Goal: Task Accomplishment & Management: Manage account settings

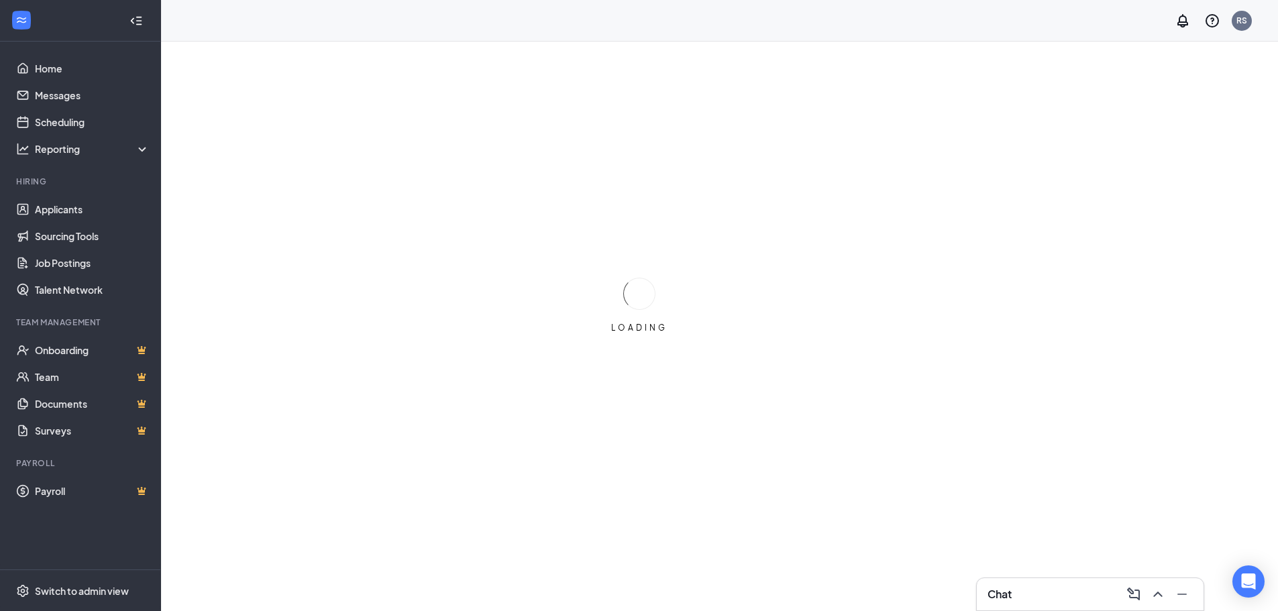
click at [1070, 582] on div "Chat" at bounding box center [1090, 594] width 227 height 32
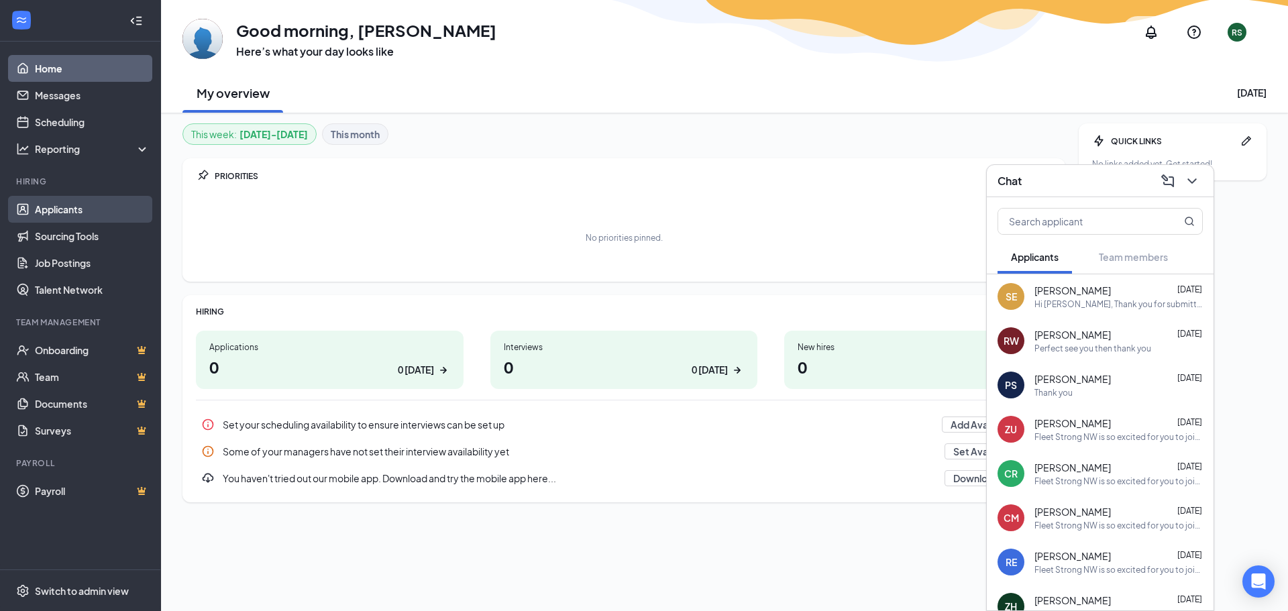
click at [46, 209] on link "Applicants" at bounding box center [92, 209] width 115 height 27
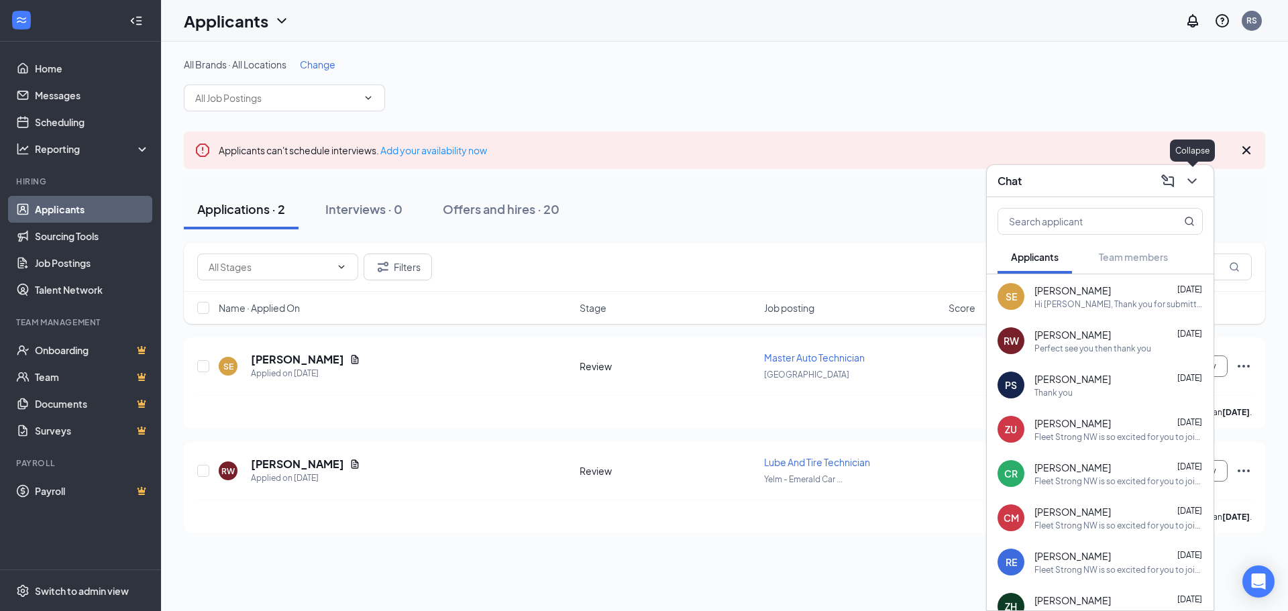
click at [1199, 187] on icon "ChevronDown" at bounding box center [1192, 181] width 16 height 16
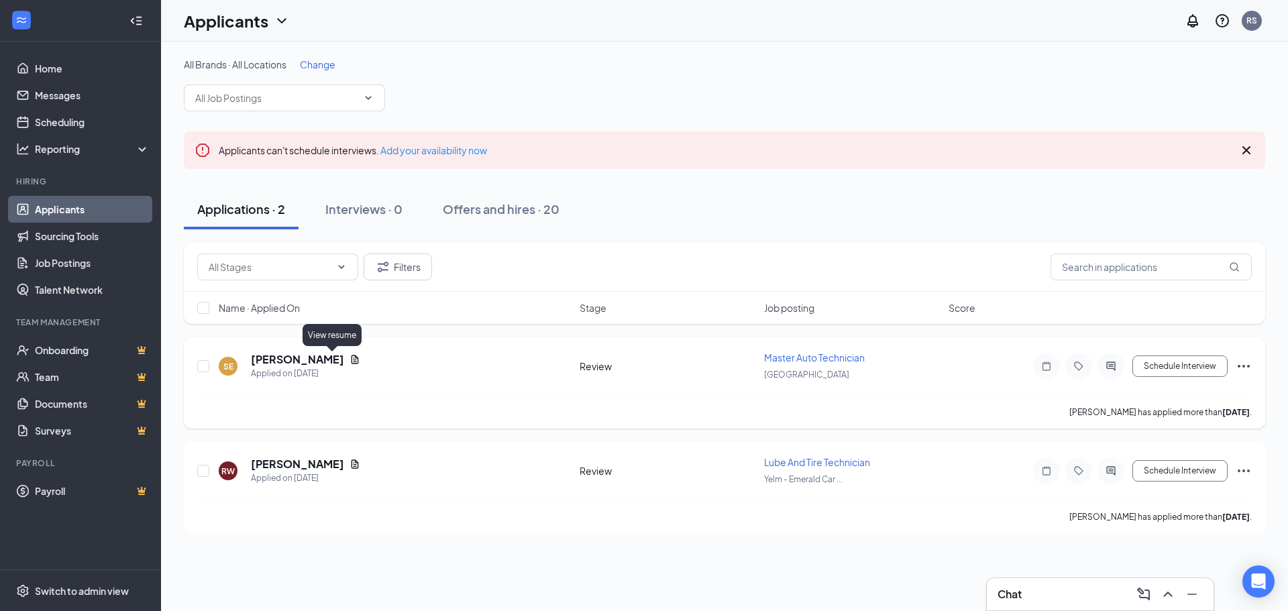
click at [350, 360] on icon "Document" at bounding box center [355, 359] width 11 height 11
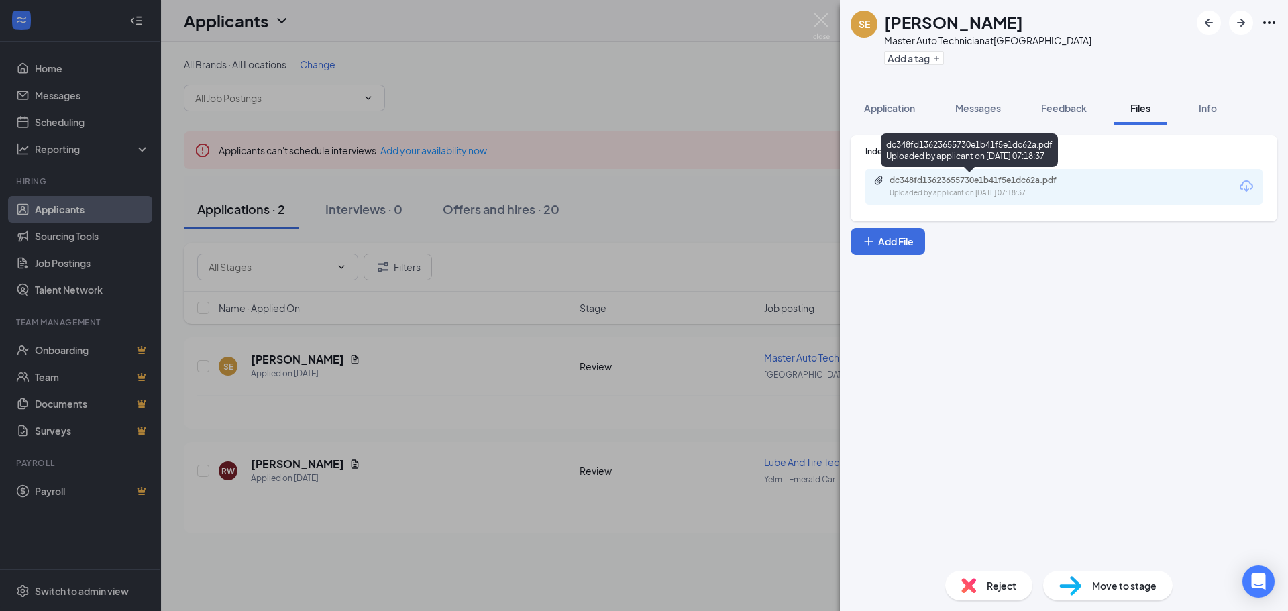
click at [926, 172] on div "dc348fd13623655730e1b41f5e1dc62a.pdf Uploaded by applicant on [DATE] 07:18:37" at bounding box center [969, 152] width 177 height 39
click at [928, 180] on div "dc348fd13623655730e1b41f5e1dc62a.pdf" at bounding box center [984, 180] width 188 height 11
click at [692, 87] on div "SE [PERSON_NAME] Master Auto Technician at [GEOGRAPHIC_DATA] Add a tag Applicat…" at bounding box center [644, 305] width 1288 height 611
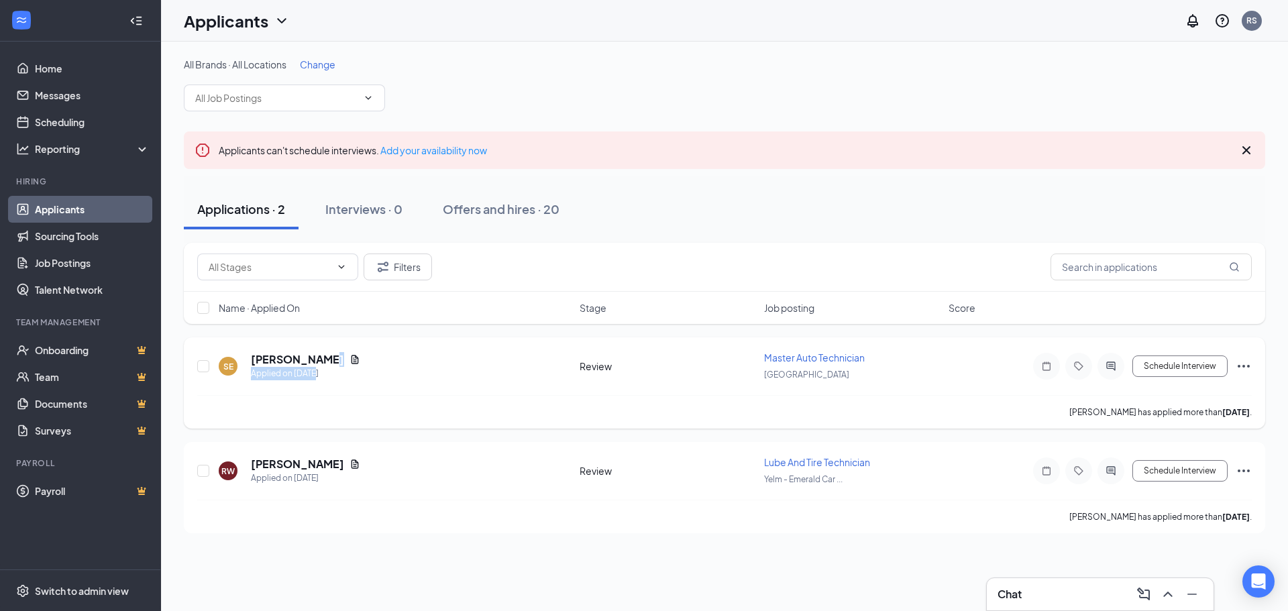
click at [332, 367] on div "[PERSON_NAME] Applied on [DATE]" at bounding box center [305, 366] width 109 height 28
click at [350, 361] on icon "Document" at bounding box center [355, 359] width 11 height 11
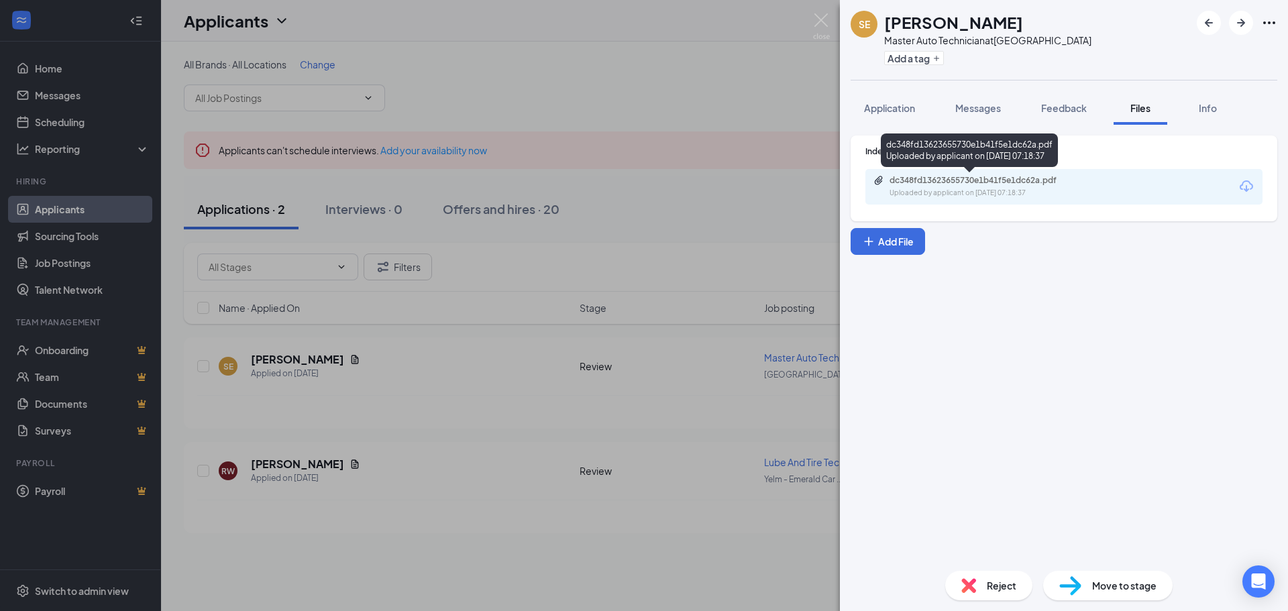
click at [971, 188] on div "Uploaded by applicant on [DATE] 07:18:37" at bounding box center [990, 193] width 201 height 11
click at [582, 110] on div "SE [PERSON_NAME] Master Auto Technician at [GEOGRAPHIC_DATA] Add a tag Applicat…" at bounding box center [644, 305] width 1288 height 611
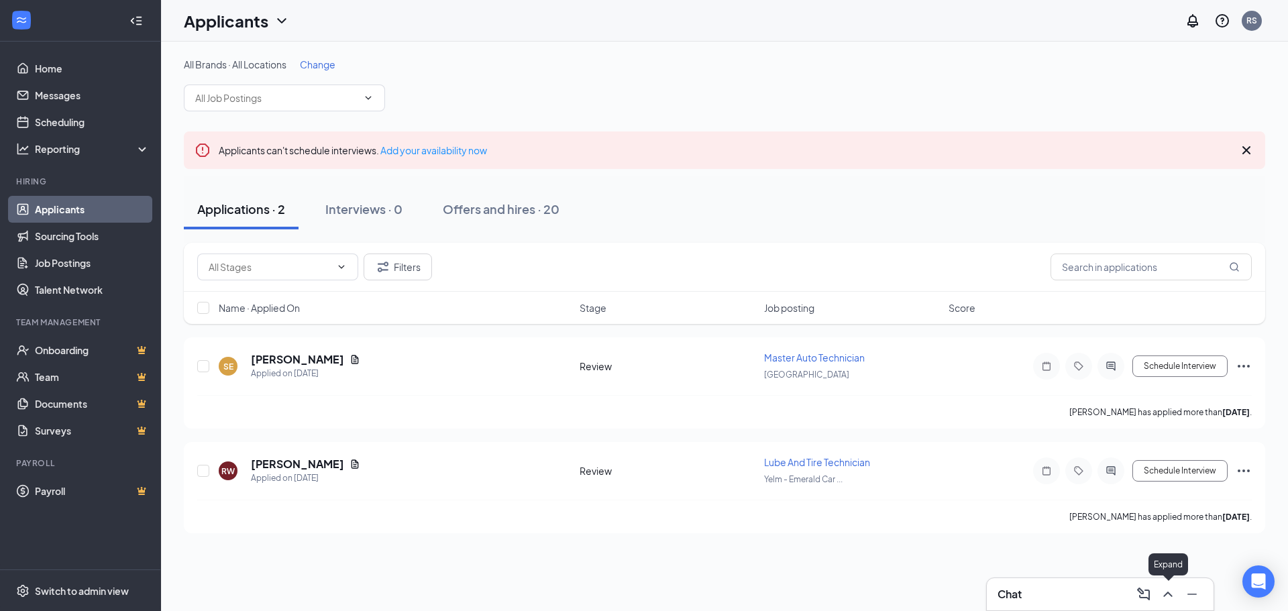
click at [1163, 601] on icon "ChevronUp" at bounding box center [1168, 594] width 16 height 16
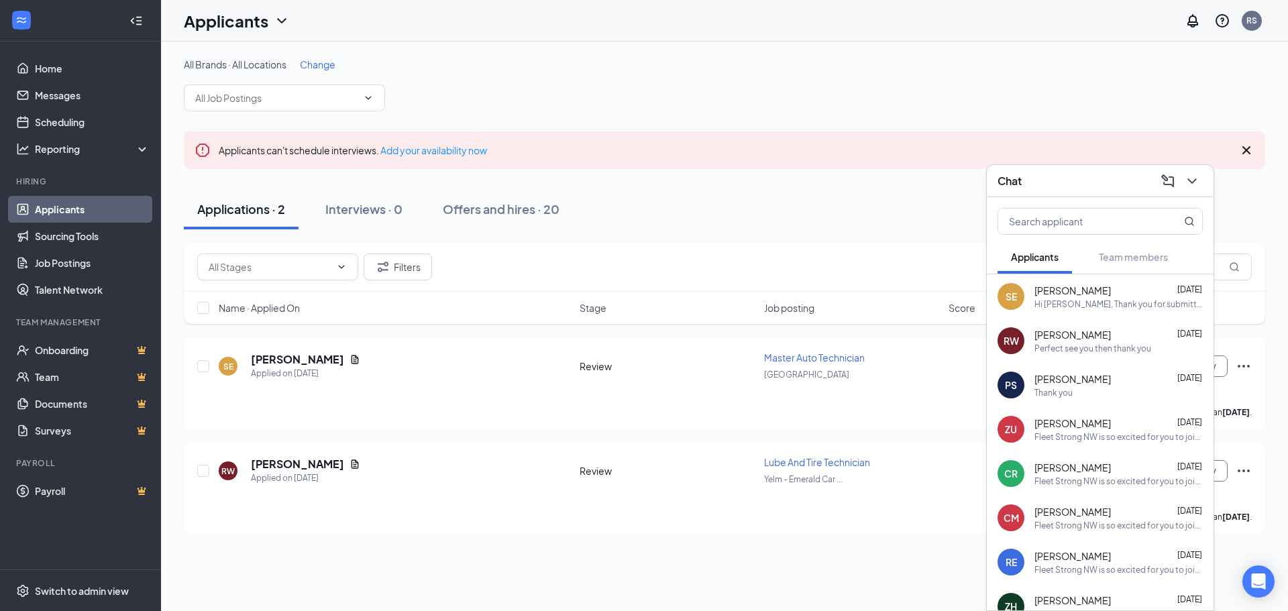
click at [1046, 291] on span "[PERSON_NAME]" at bounding box center [1072, 290] width 76 height 13
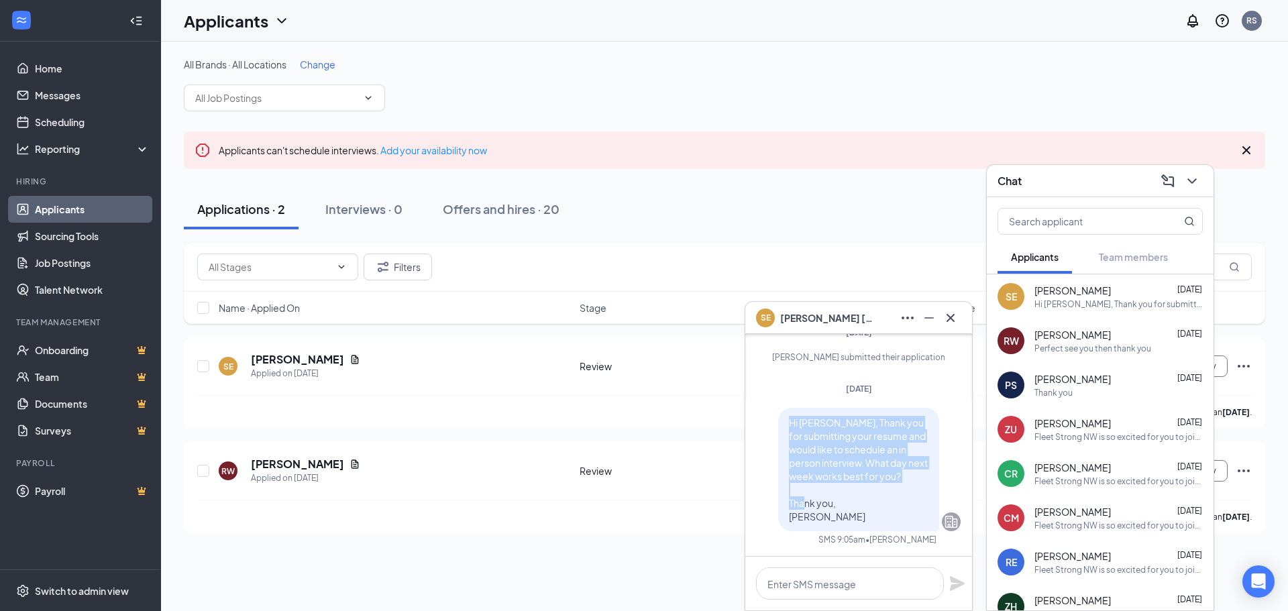
drag, startPoint x: 779, startPoint y: 423, endPoint x: 913, endPoint y: 507, distance: 158.6
click at [913, 507] on p "Hi [PERSON_NAME], Thank you for submitting your resume and would like to schedu…" at bounding box center [859, 469] width 140 height 107
copy span "Hi [PERSON_NAME], Thank you for submitting your resume and would like to schedu…"
drag, startPoint x: 772, startPoint y: 154, endPoint x: 771, endPoint y: 166, distance: 12.1
click at [771, 156] on div "Applicants can't schedule interviews. Add your availability now" at bounding box center [724, 150] width 1081 height 38
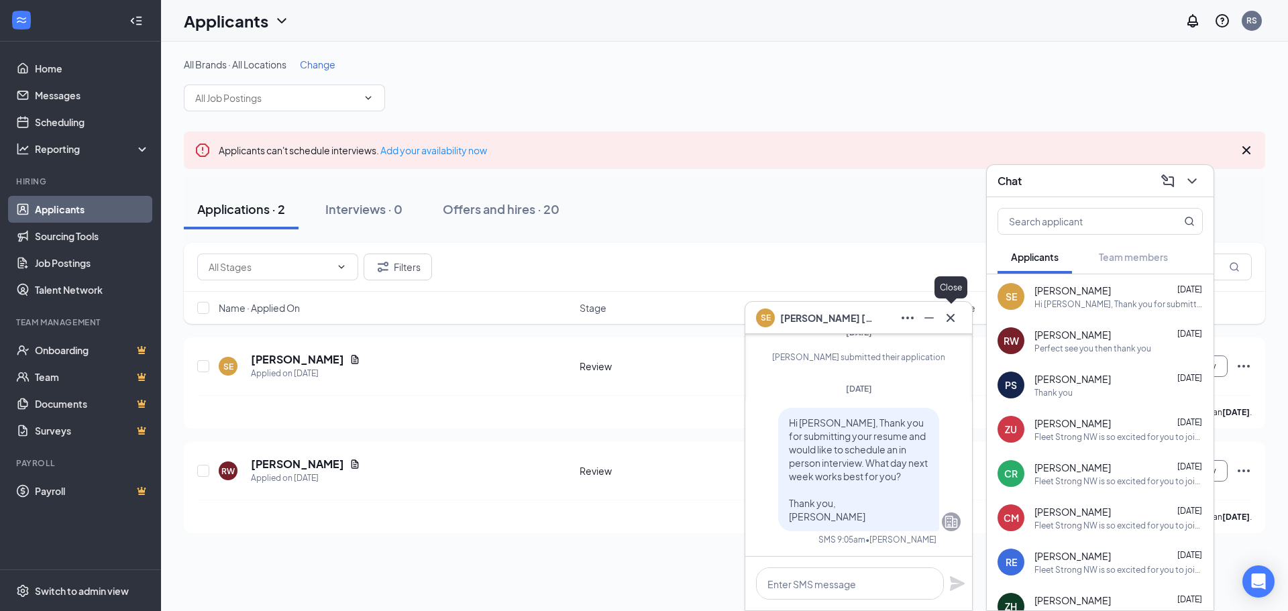
click at [954, 321] on icon "Cross" at bounding box center [951, 317] width 8 height 8
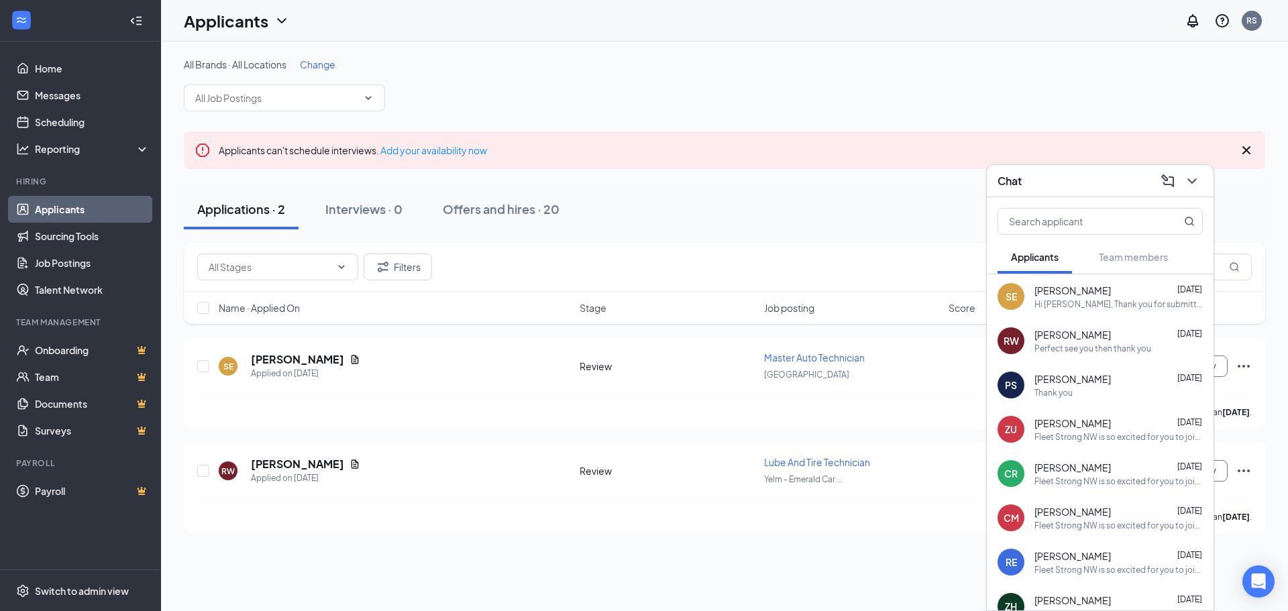
click at [52, 212] on link "Applicants" at bounding box center [92, 209] width 115 height 27
click at [1192, 176] on icon "ChevronDown" at bounding box center [1192, 181] width 16 height 16
